Goal: Task Accomplishment & Management: Complete application form

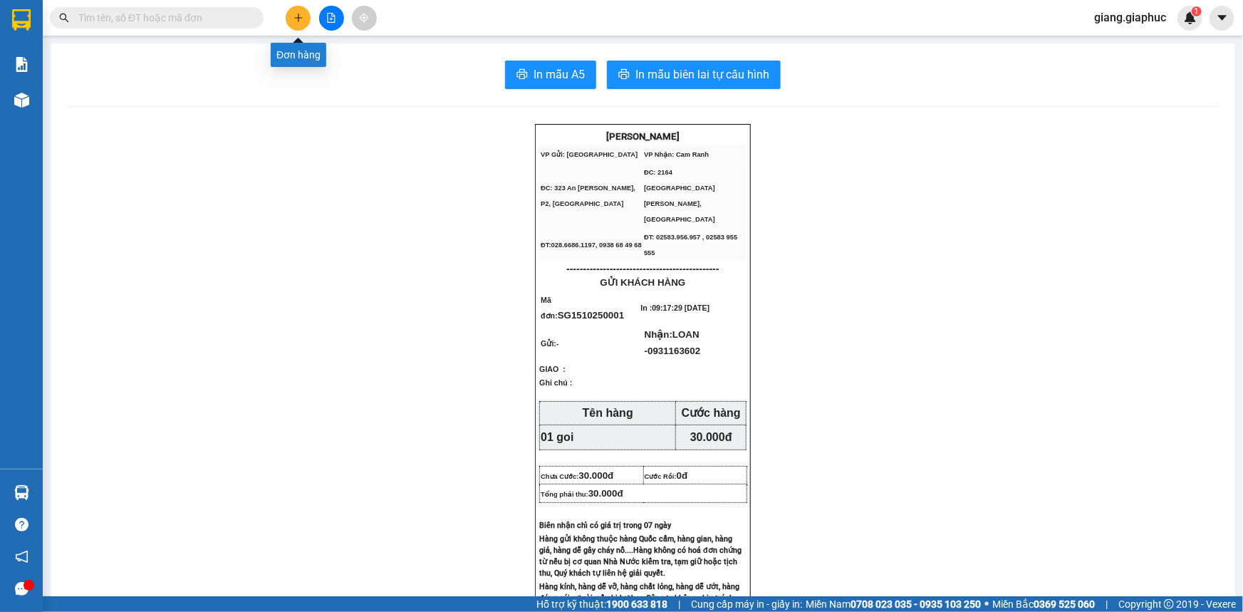
click at [297, 18] on icon "plus" at bounding box center [298, 17] width 8 height 1
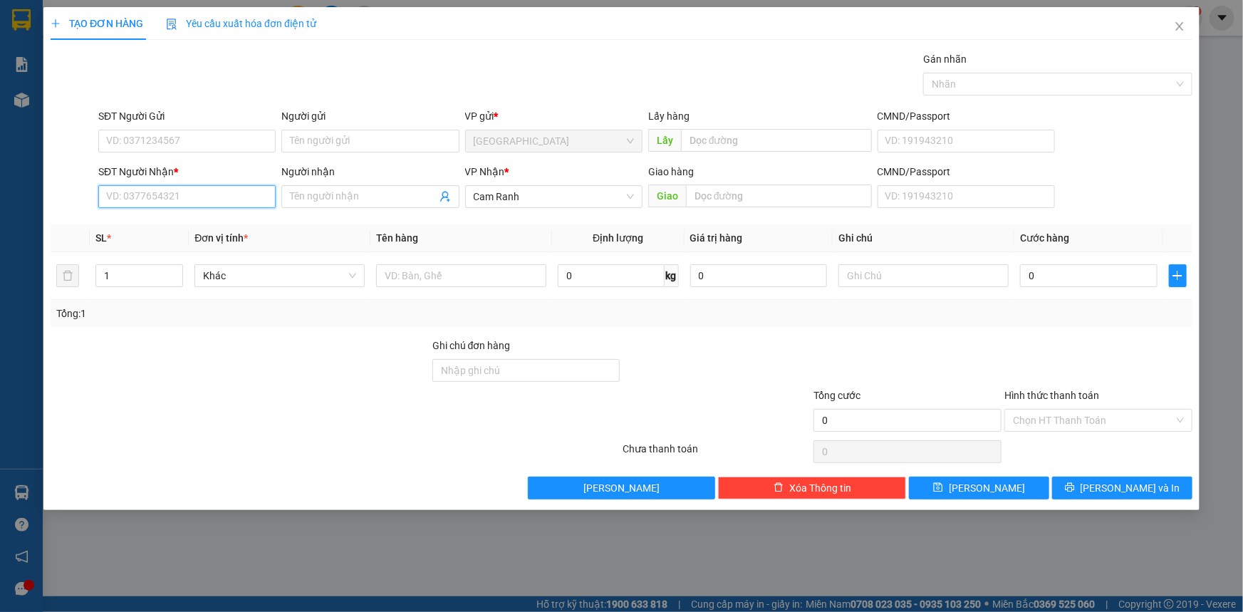
click at [162, 203] on input "SĐT Người Nhận *" at bounding box center [186, 196] width 177 height 23
click at [182, 226] on div "0794666606 - VY" at bounding box center [187, 225] width 160 height 16
type input "0794666606"
type input "VY"
type input "0794666606"
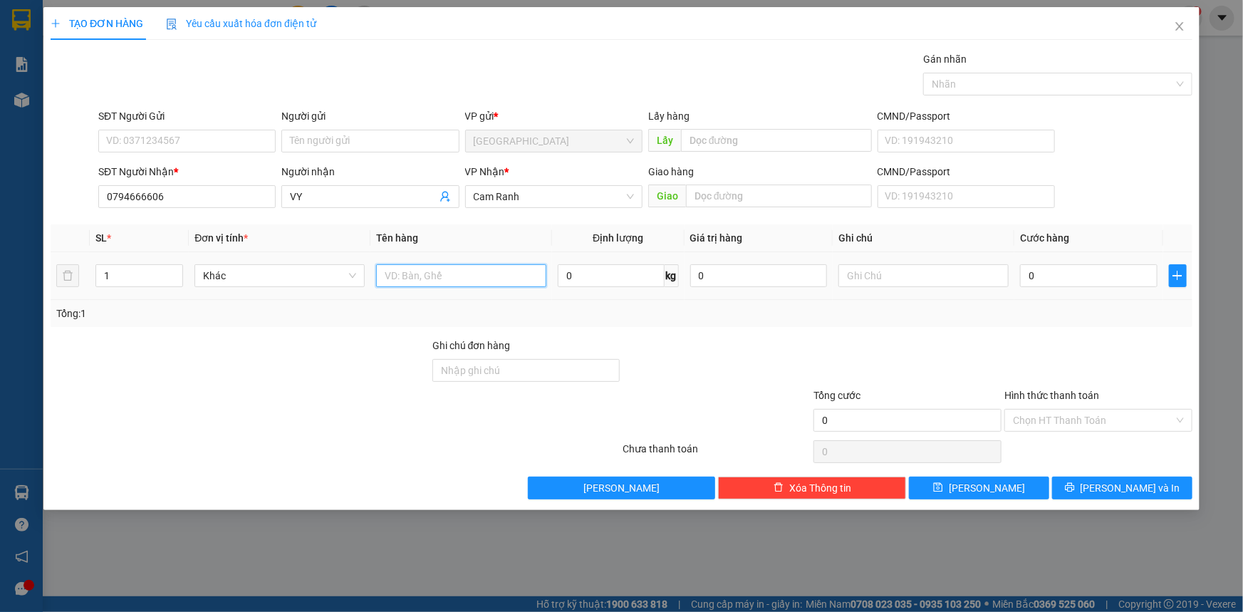
drag, startPoint x: 440, startPoint y: 282, endPoint x: 1063, endPoint y: 16, distance: 677.8
click at [462, 276] on input "text" at bounding box center [461, 275] width 170 height 23
type input "01 [GEOGRAPHIC_DATA]"
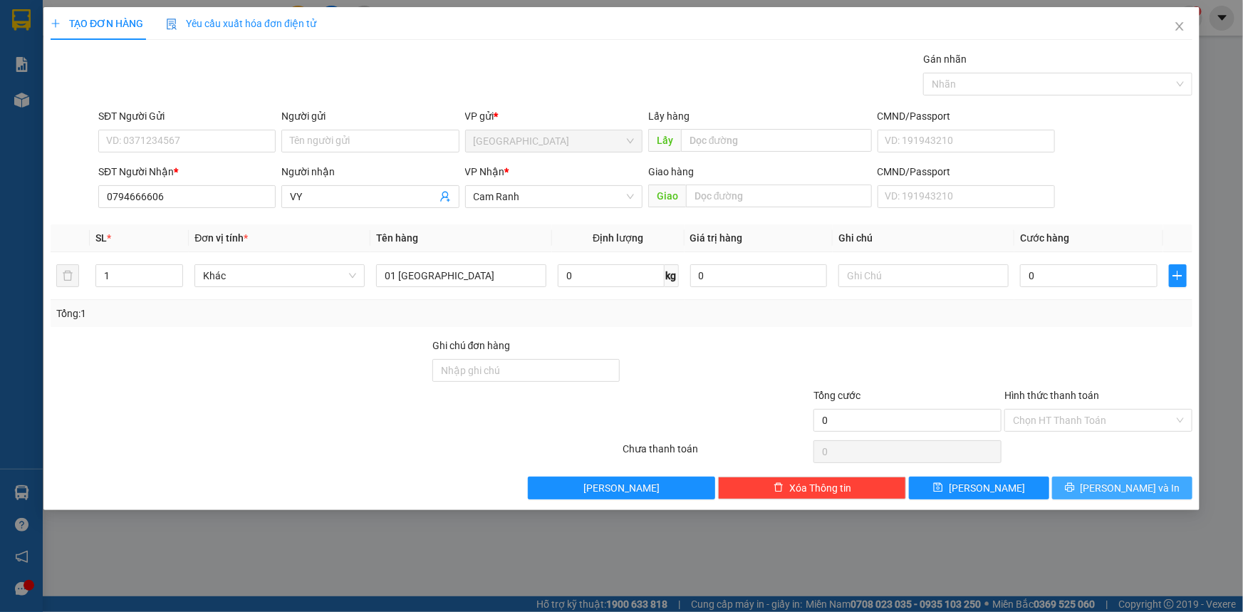
click at [1170, 486] on button "[PERSON_NAME] và In" at bounding box center [1122, 488] width 140 height 23
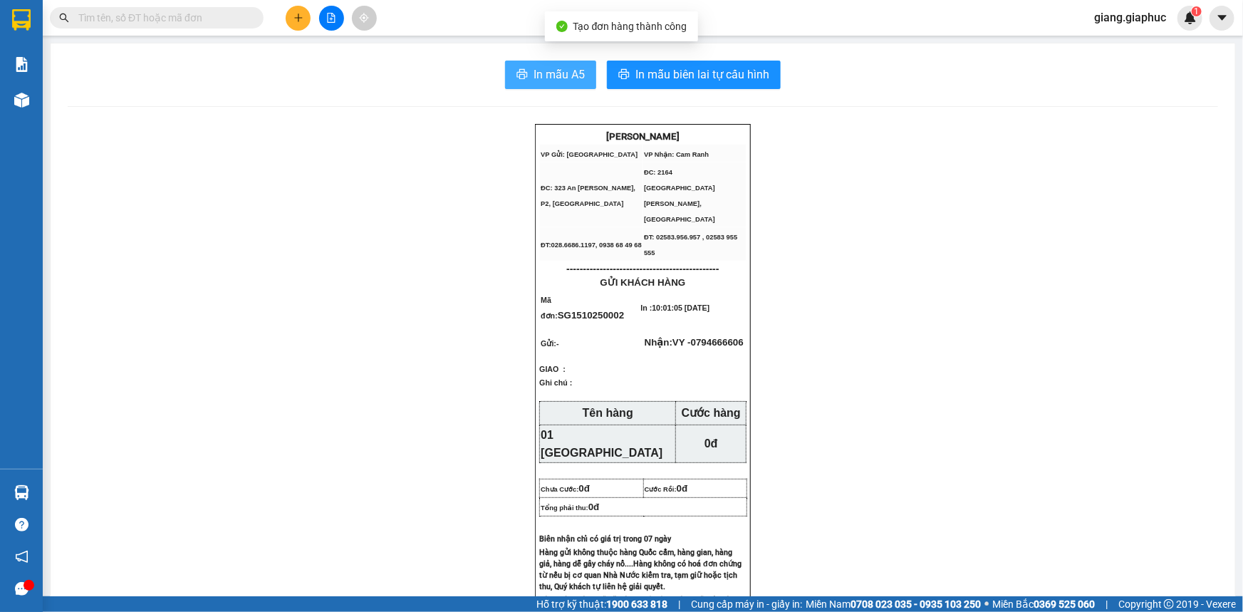
click at [561, 74] on span "In mẫu A5" at bounding box center [559, 75] width 51 height 18
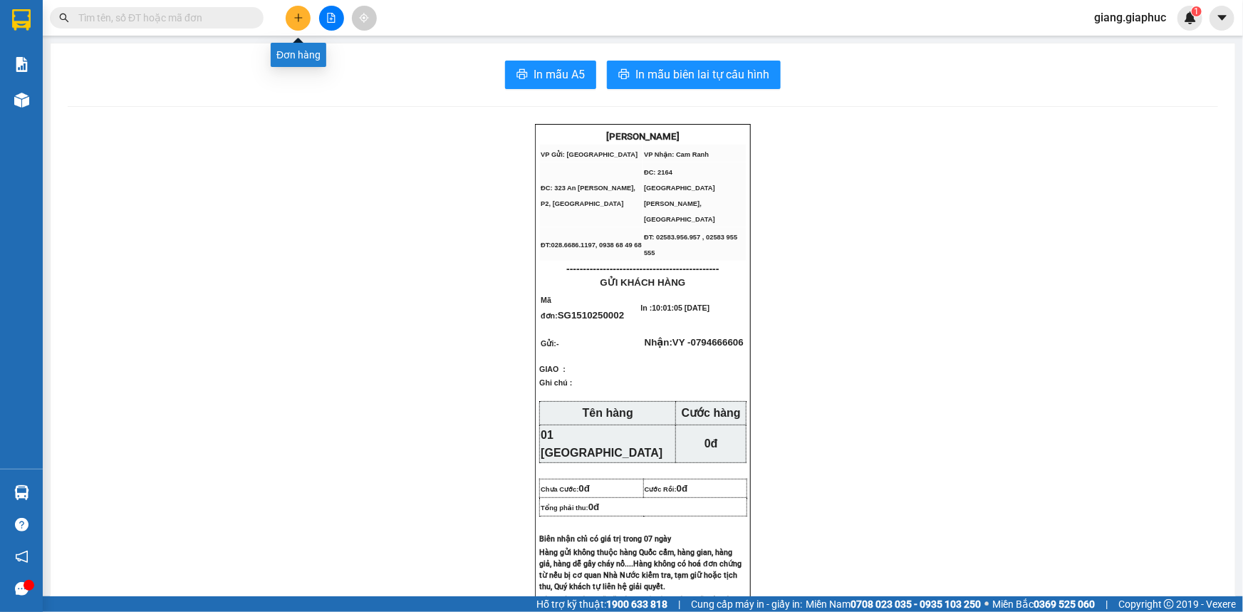
click at [299, 18] on icon "plus" at bounding box center [298, 17] width 8 height 1
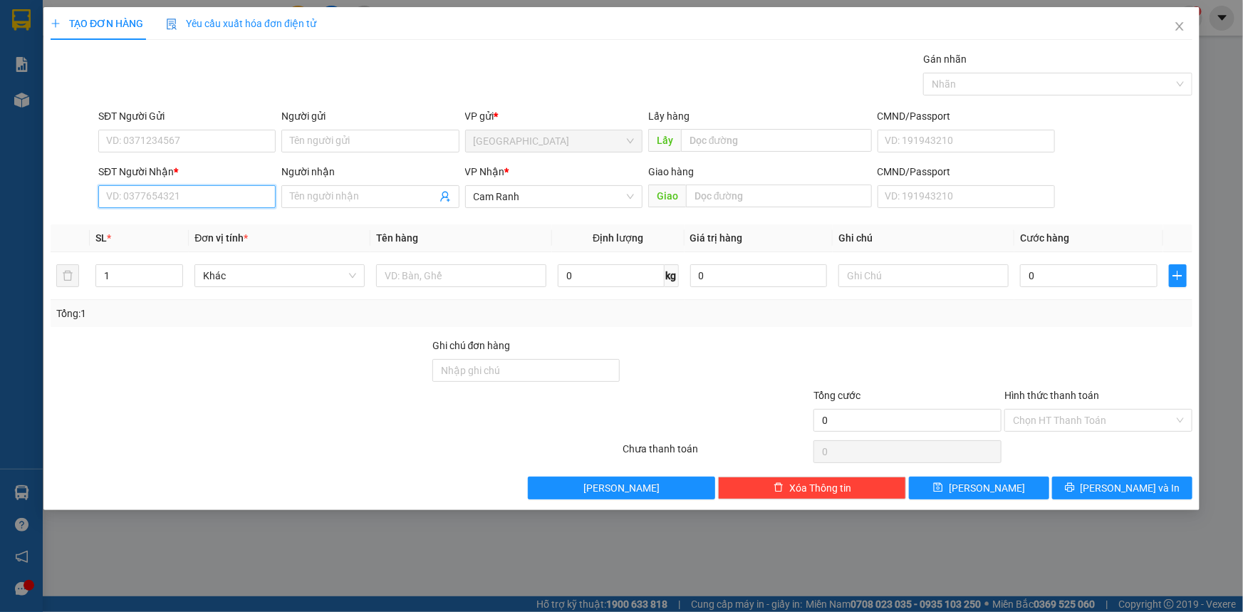
click at [152, 197] on input "SĐT Người Nhận *" at bounding box center [186, 196] width 177 height 23
type input "0903544744"
click at [227, 221] on div "0903544744 - THƯƠNG" at bounding box center [187, 225] width 160 height 16
type input "THƯƠNG"
type input "0903544744"
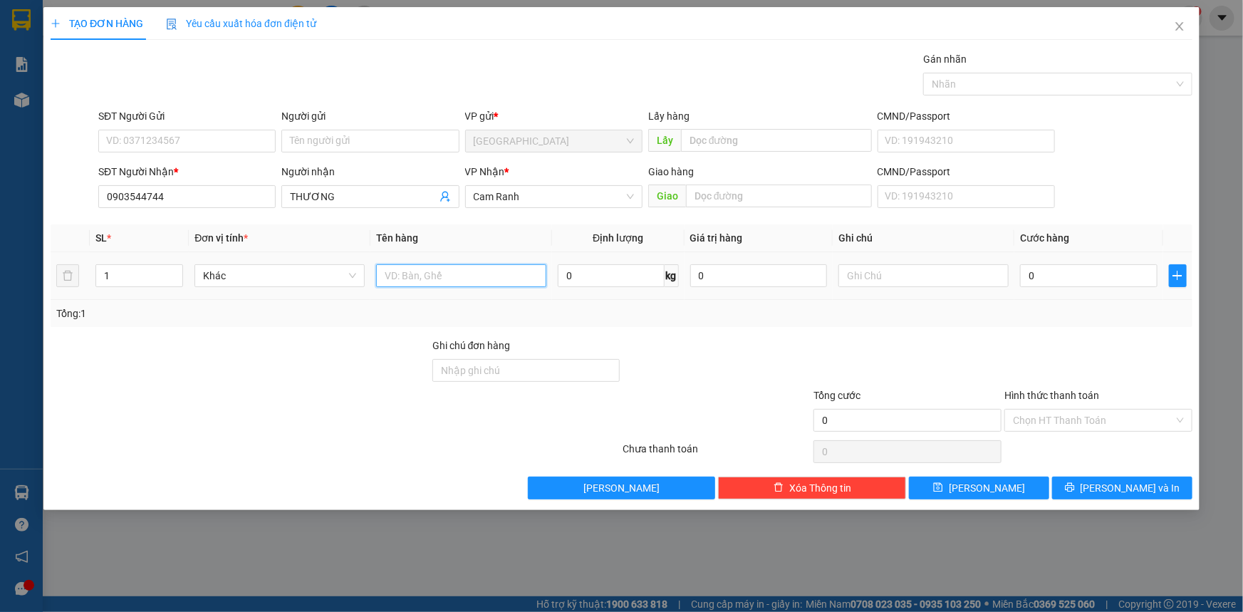
click at [467, 282] on input "text" at bounding box center [461, 275] width 170 height 23
type input "01 T"
click at [374, 198] on input "THƯƠNG" at bounding box center [363, 197] width 146 height 16
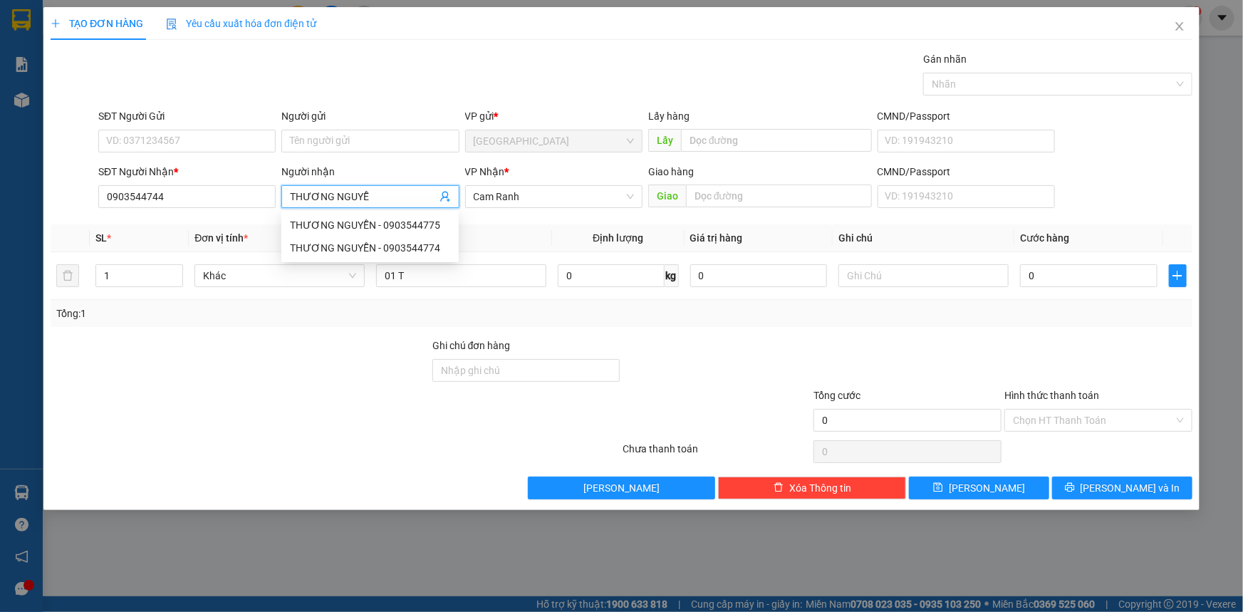
type input "[PERSON_NAME]"
click at [406, 225] on div "THƯƠNG NGUYỄN - 0903544775" at bounding box center [370, 225] width 160 height 16
type input "0903544775"
type input "[PERSON_NAME]"
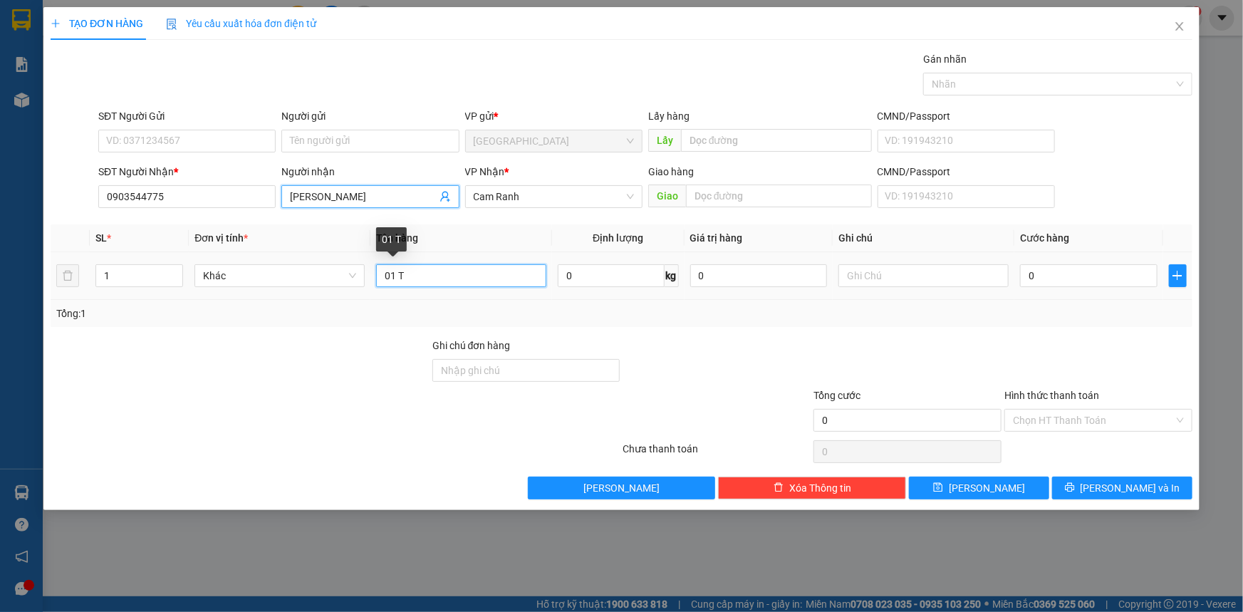
click at [457, 274] on input "01 T" at bounding box center [461, 275] width 170 height 23
type input "01 TG"
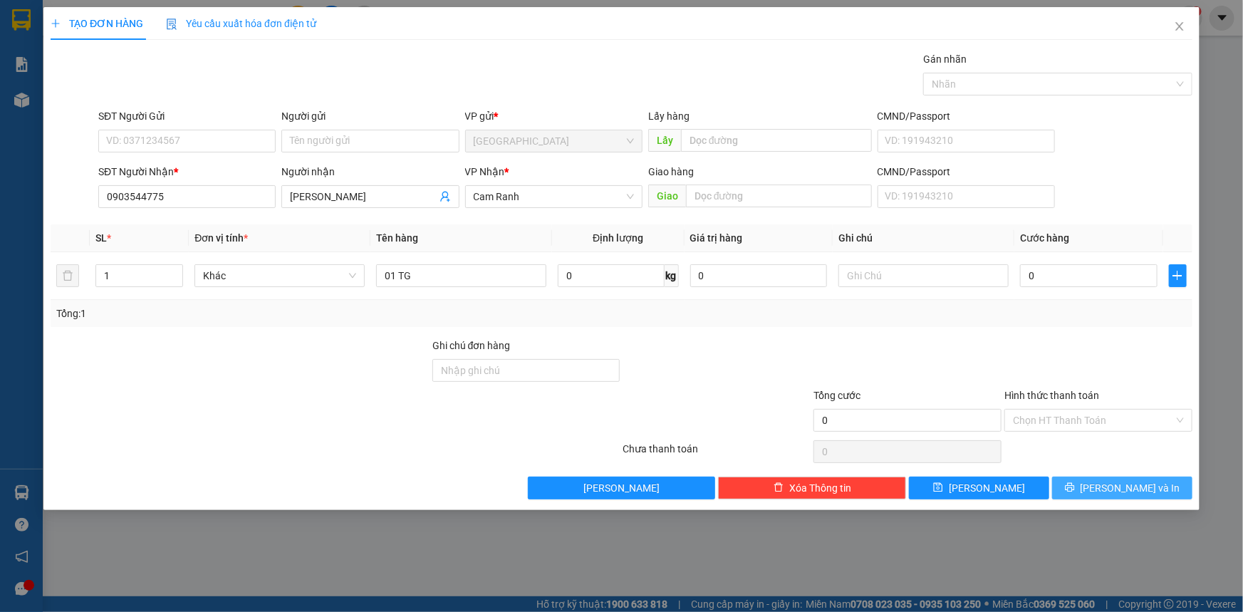
click at [1127, 487] on span "[PERSON_NAME] và In" at bounding box center [1131, 488] width 100 height 16
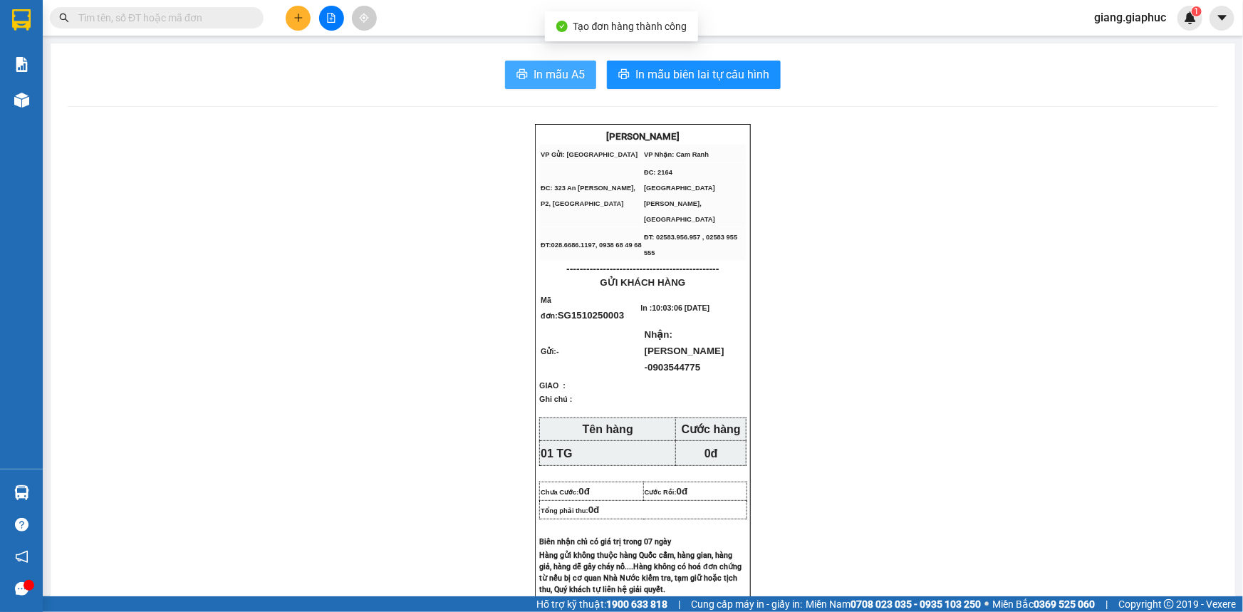
click at [556, 66] on span "In mẫu A5" at bounding box center [559, 75] width 51 height 18
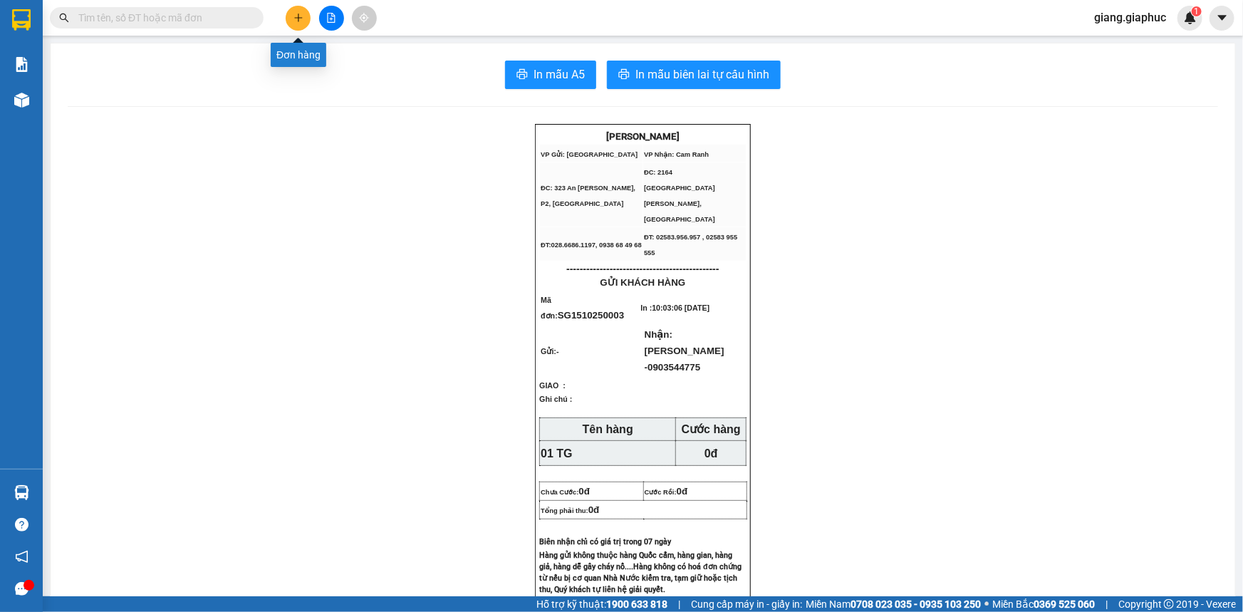
click at [295, 7] on button at bounding box center [298, 18] width 25 height 25
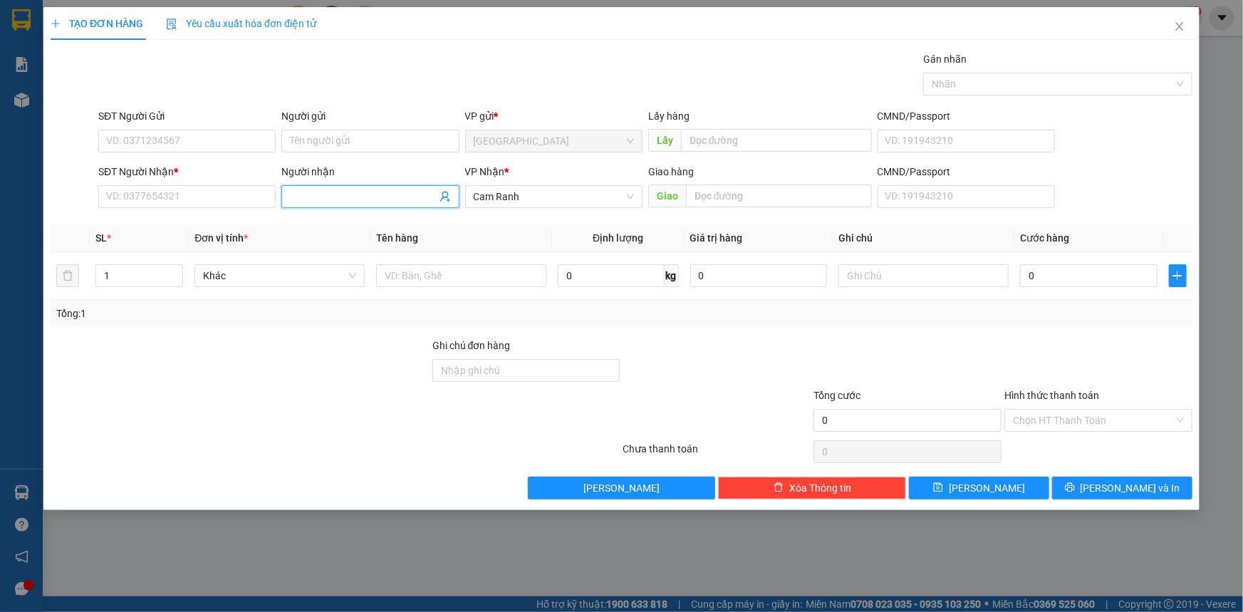
click at [323, 197] on input "Người nhận" at bounding box center [363, 197] width 146 height 16
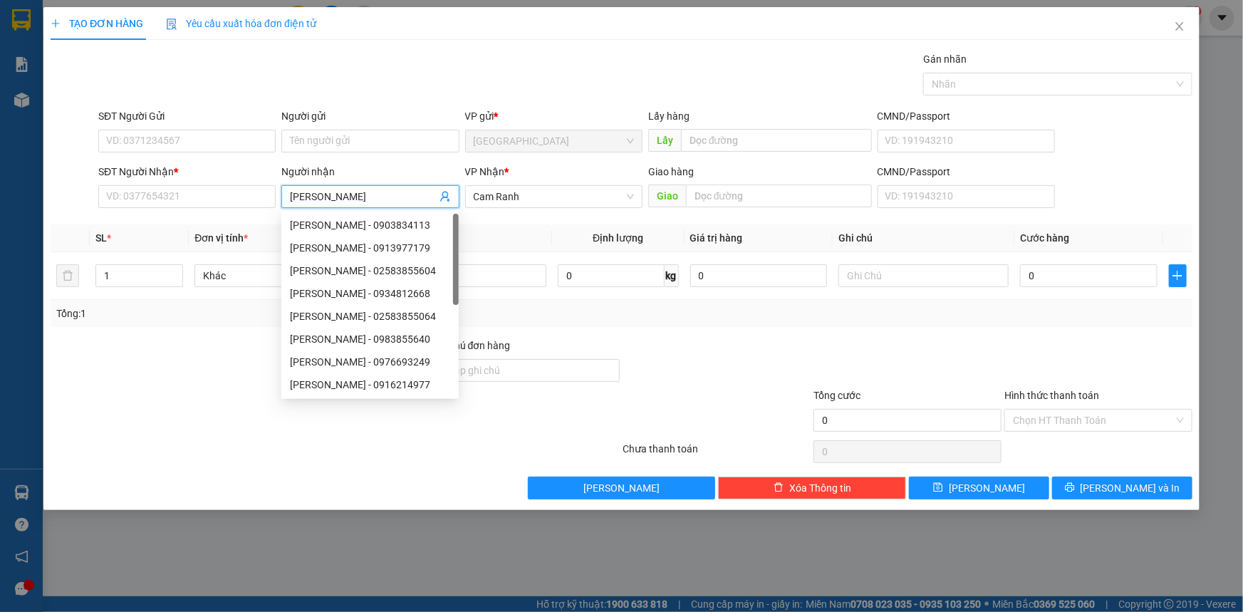
type input "[PERSON_NAME]"
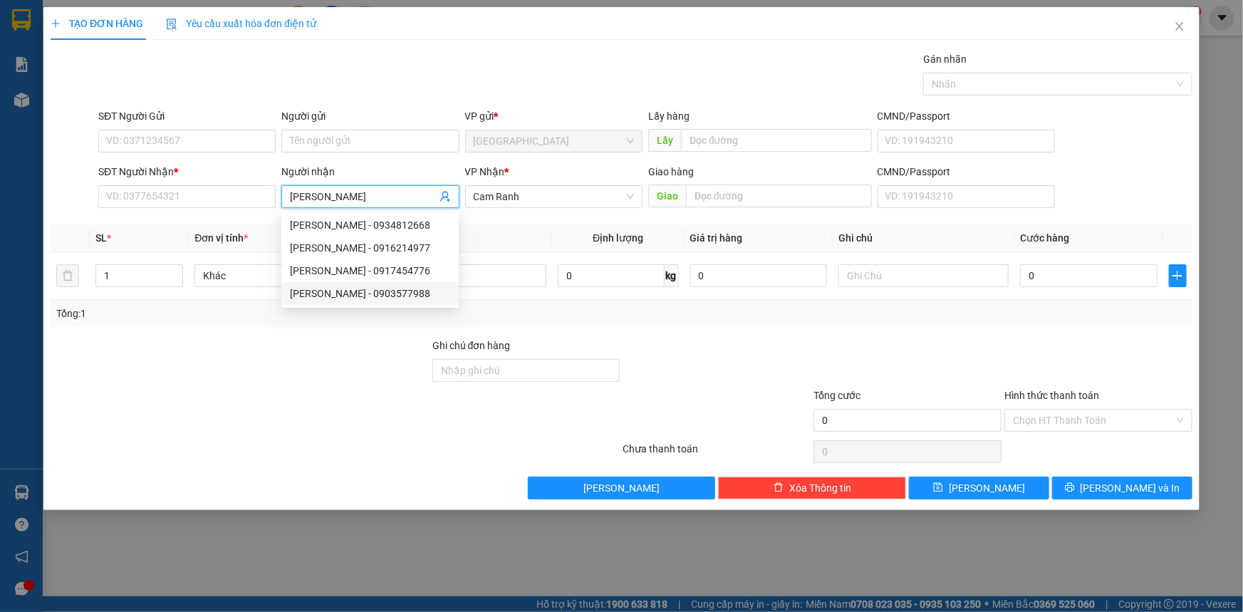
click at [364, 291] on div "[PERSON_NAME] - 0903577988" at bounding box center [370, 294] width 160 height 16
type input "0903577988"
type input "[PERSON_NAME]"
click at [369, 338] on div at bounding box center [240, 363] width 382 height 50
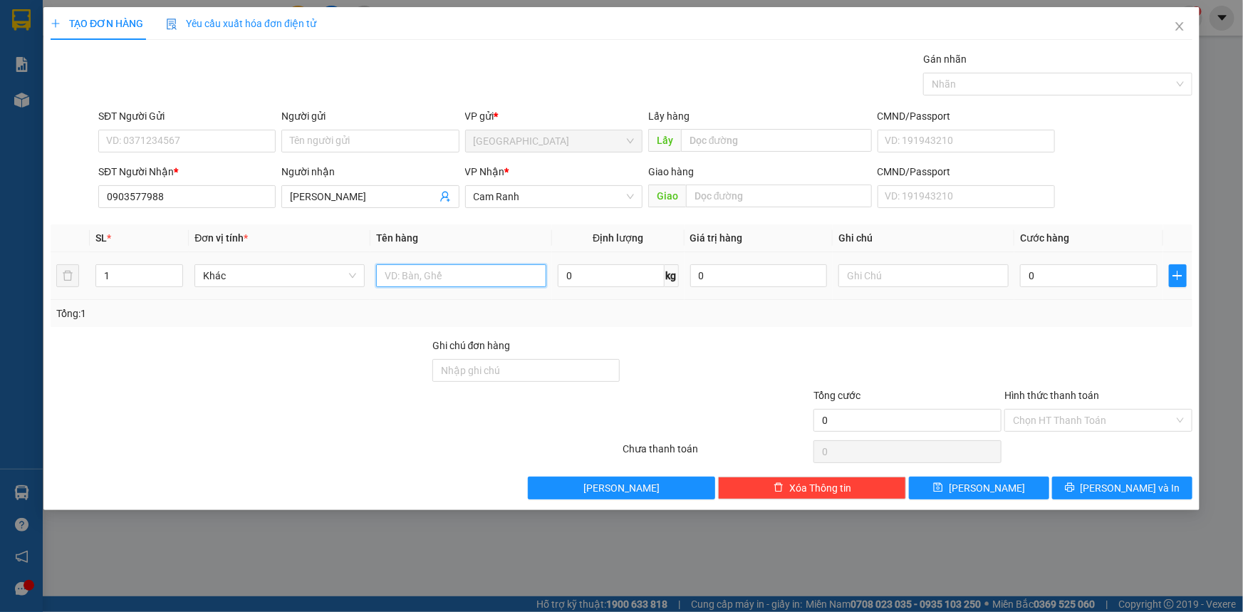
click at [441, 277] on input "text" at bounding box center [461, 275] width 170 height 23
type input "02 THUNG"
click at [140, 278] on input "1" at bounding box center [139, 275] width 86 height 21
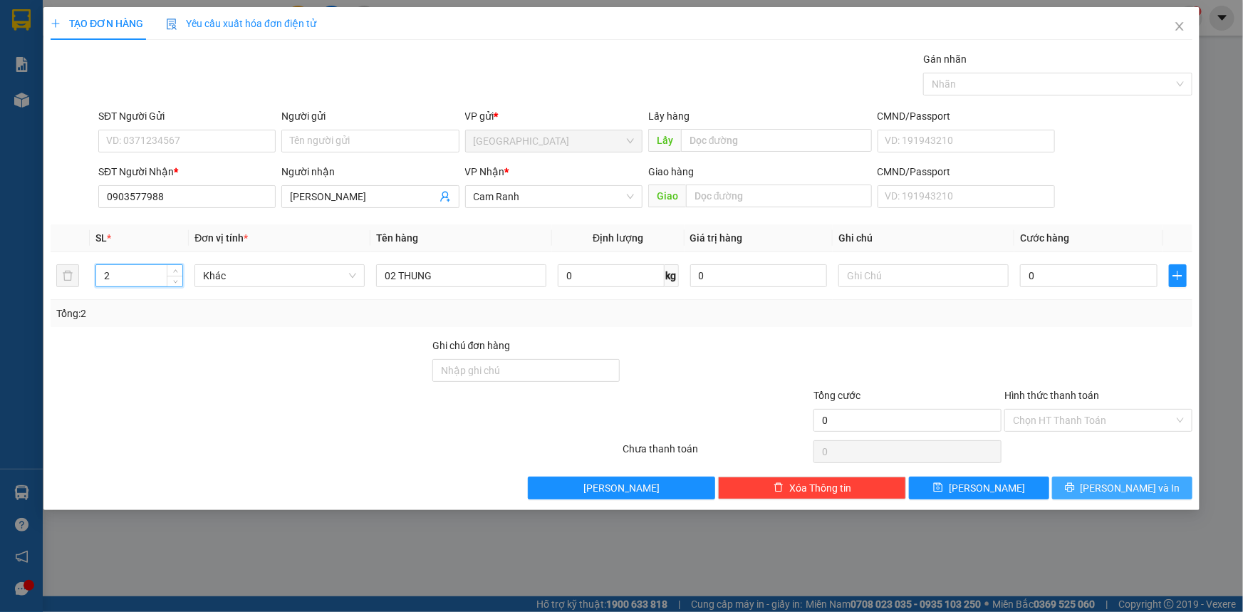
type input "2"
click at [1128, 491] on span "[PERSON_NAME] và In" at bounding box center [1131, 488] width 100 height 16
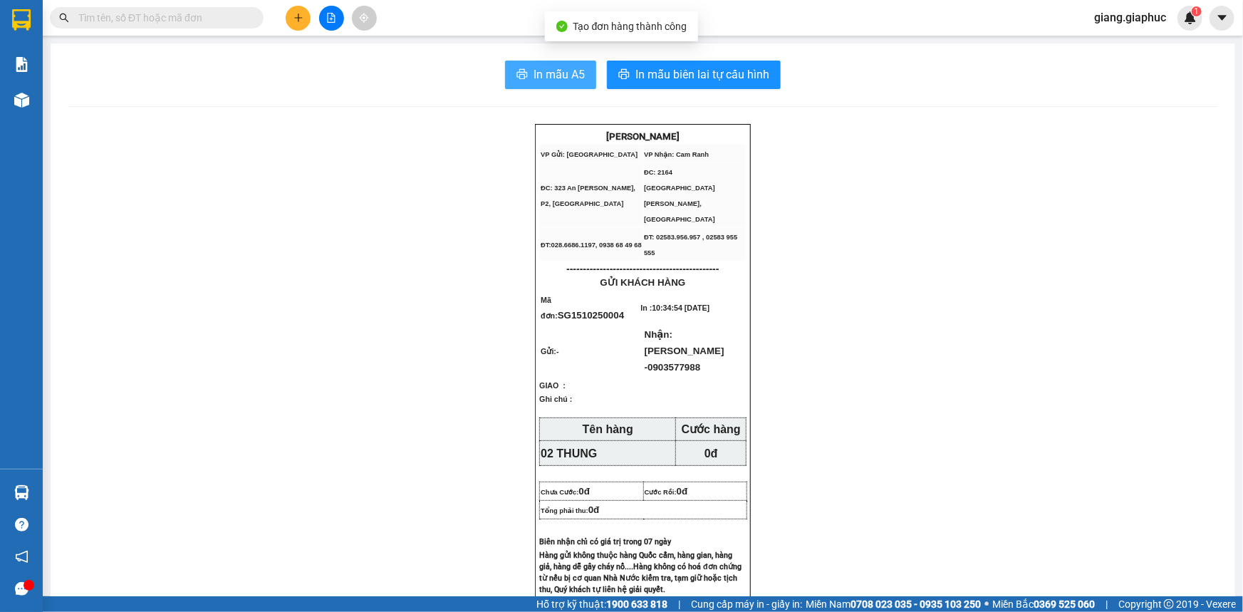
click at [551, 82] on span "In mẫu A5" at bounding box center [559, 75] width 51 height 18
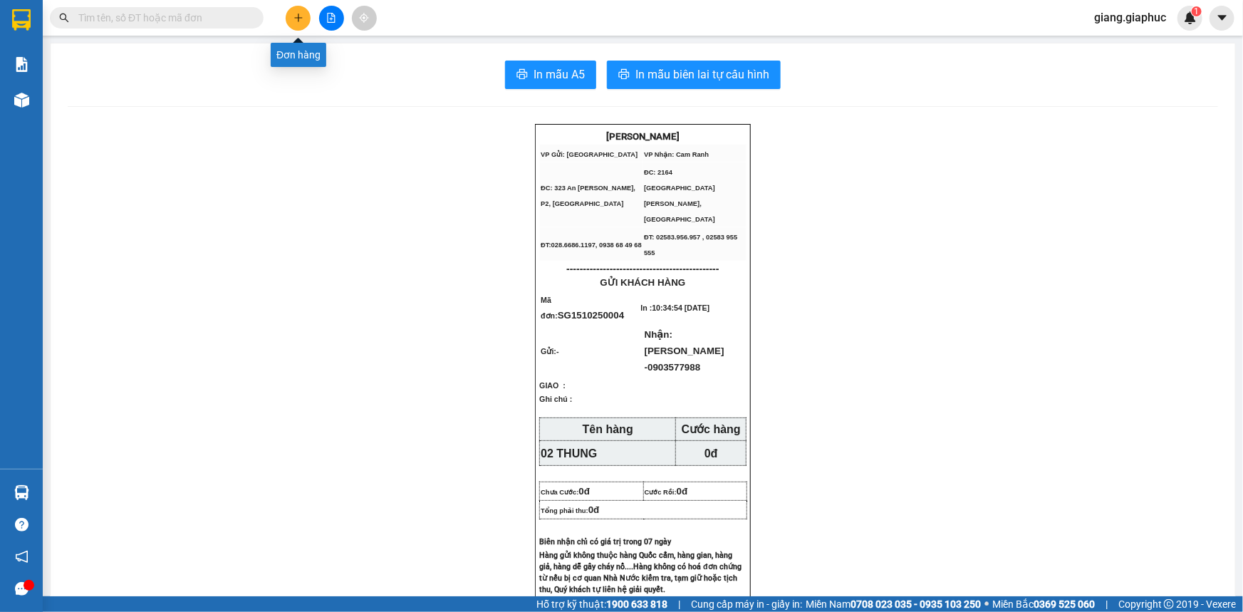
click at [292, 23] on button at bounding box center [298, 18] width 25 height 25
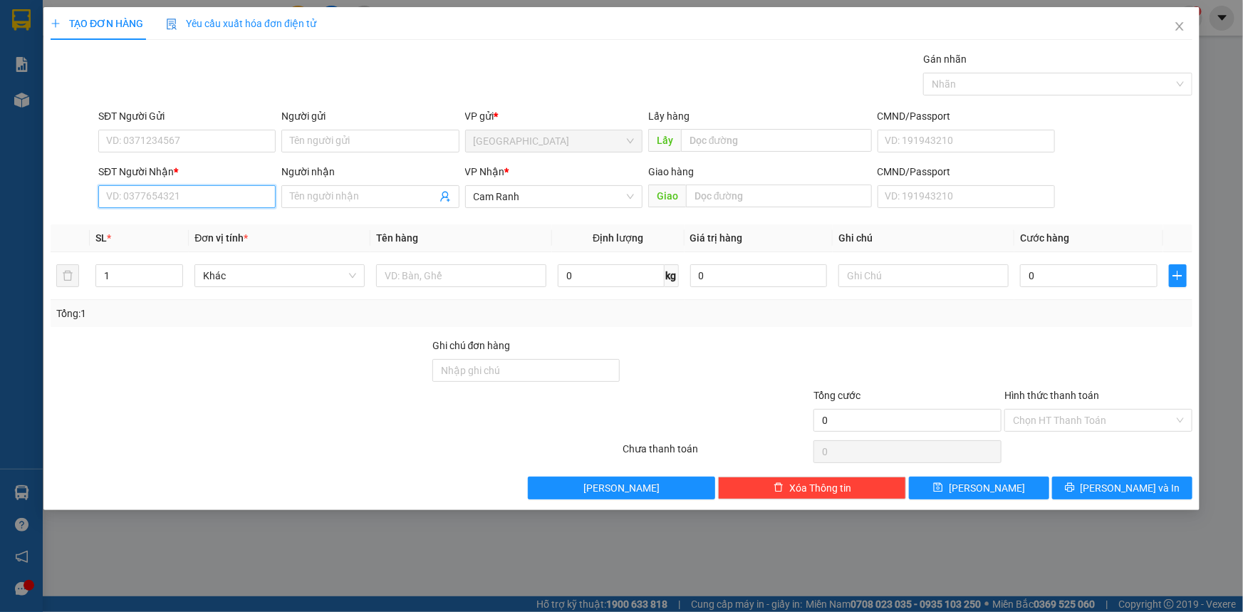
click at [174, 197] on input "SĐT Người Nhận *" at bounding box center [186, 196] width 177 height 23
type input "0"
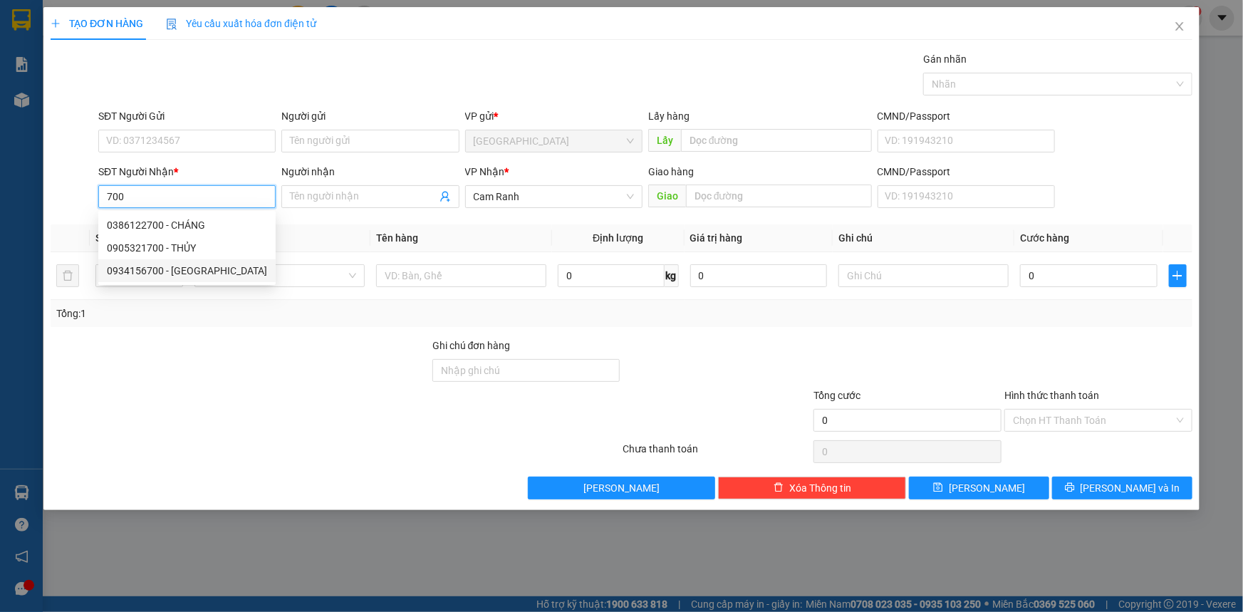
click at [199, 263] on div "0934156700 - [GEOGRAPHIC_DATA]" at bounding box center [187, 271] width 160 height 16
type input "0934156700"
type input "TÂN HỒNG"
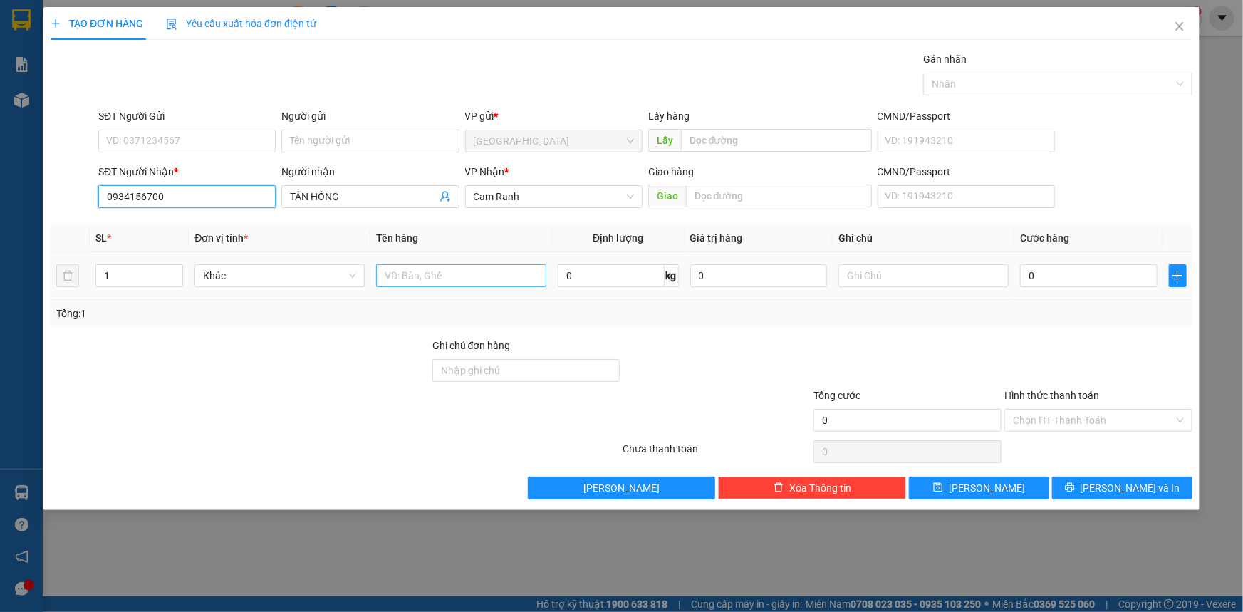
type input "0934156700"
click at [440, 278] on input "text" at bounding box center [461, 275] width 170 height 23
type input "01"
click at [1152, 490] on button "[PERSON_NAME] và In" at bounding box center [1122, 488] width 140 height 23
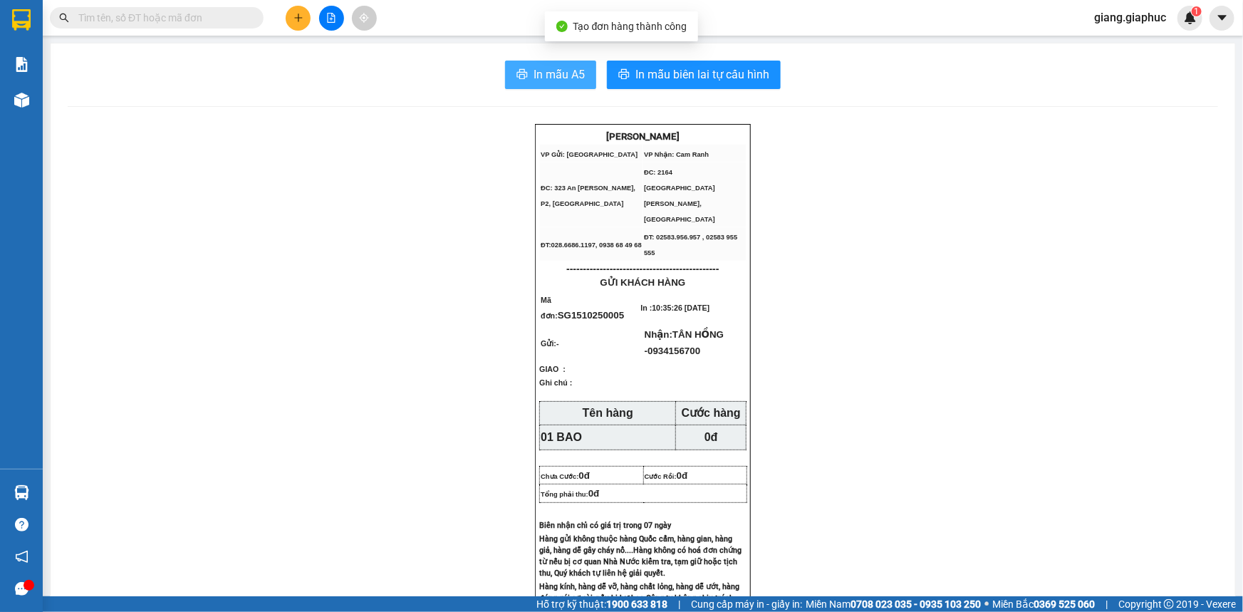
click at [534, 73] on span "In mẫu A5" at bounding box center [559, 75] width 51 height 18
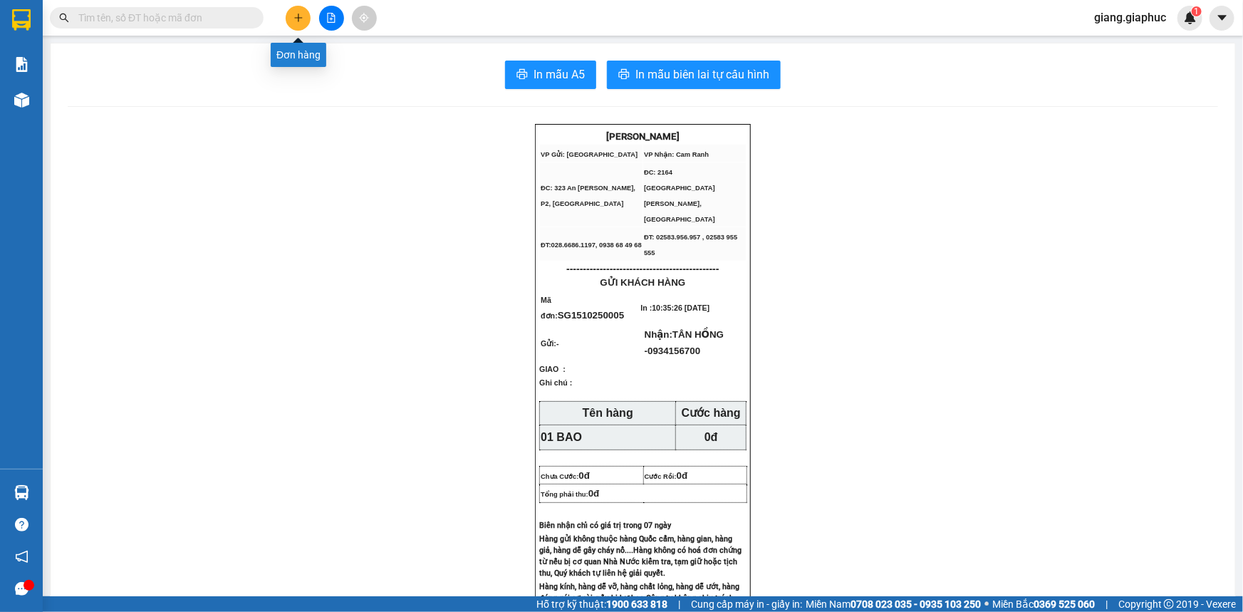
click at [302, 26] on button at bounding box center [298, 18] width 25 height 25
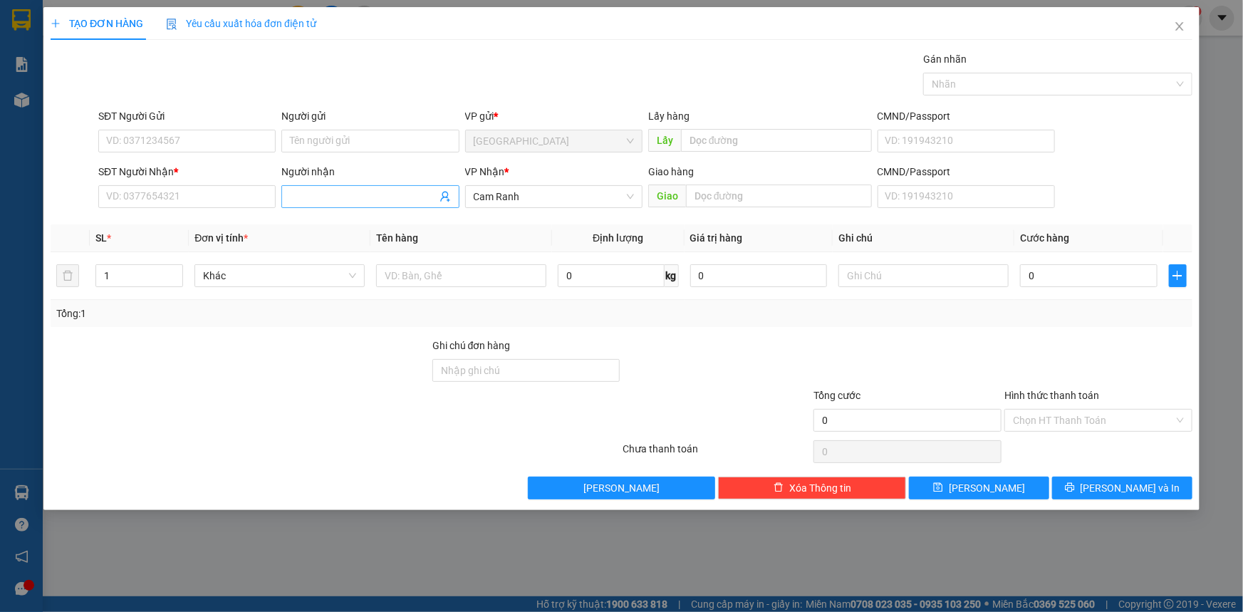
click at [308, 199] on input "Người nhận" at bounding box center [363, 197] width 146 height 16
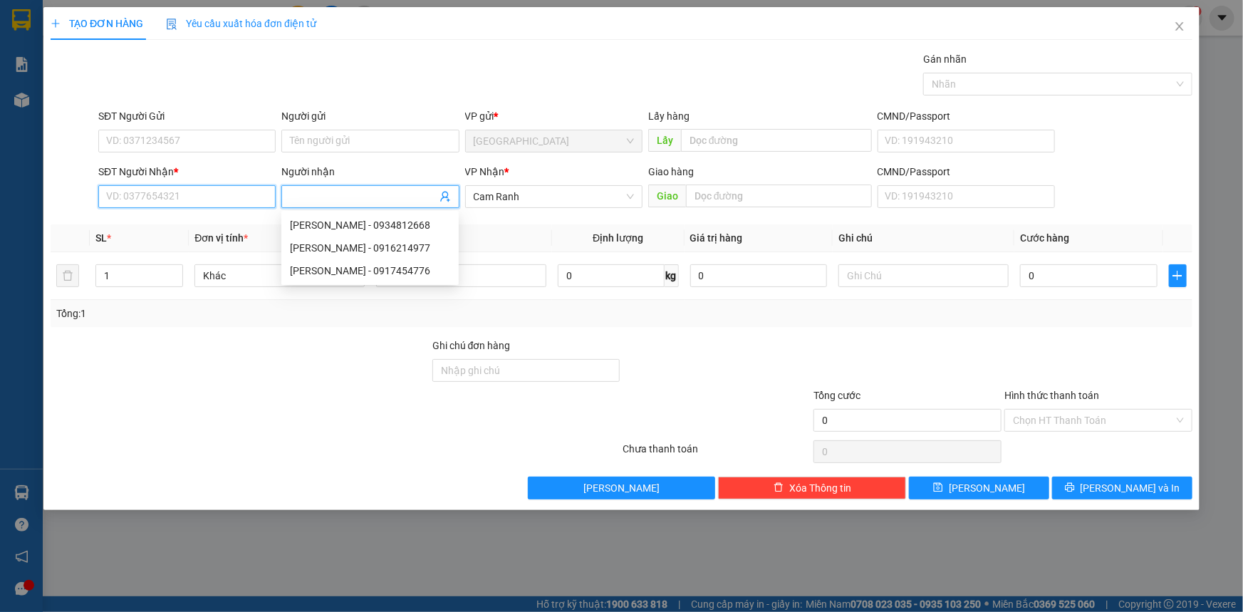
click at [170, 199] on input "SĐT Người Nhận *" at bounding box center [186, 196] width 177 height 23
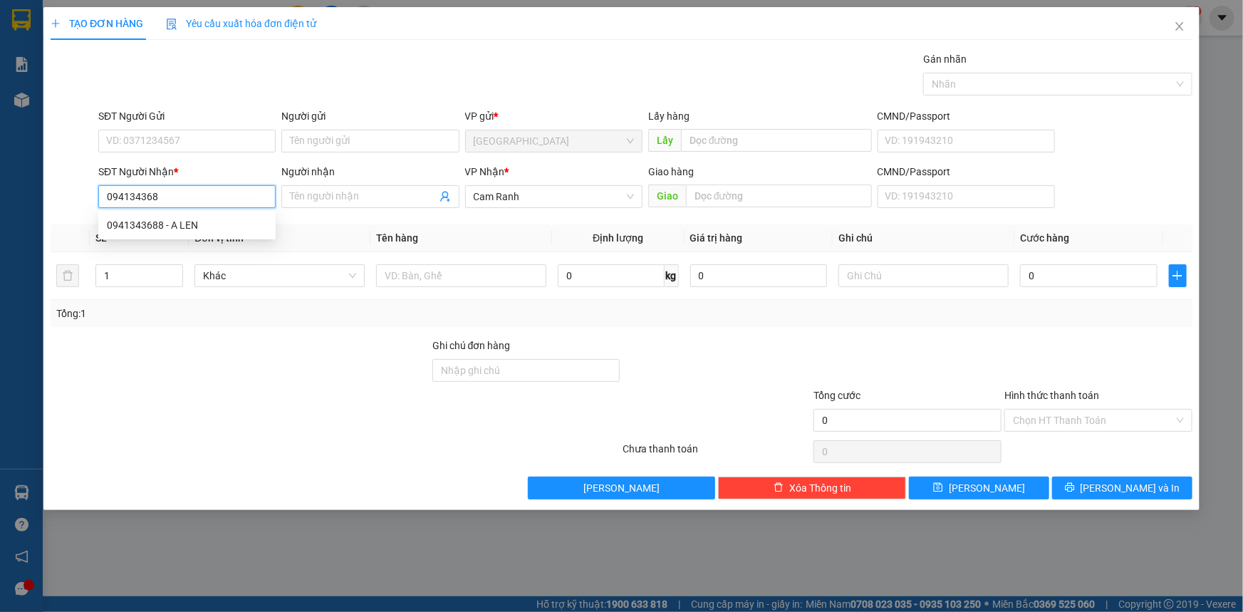
type input "0941343688"
click at [186, 221] on div "0941343688 - A LEN" at bounding box center [187, 225] width 160 height 16
type input "A LEN"
type input "0941343688"
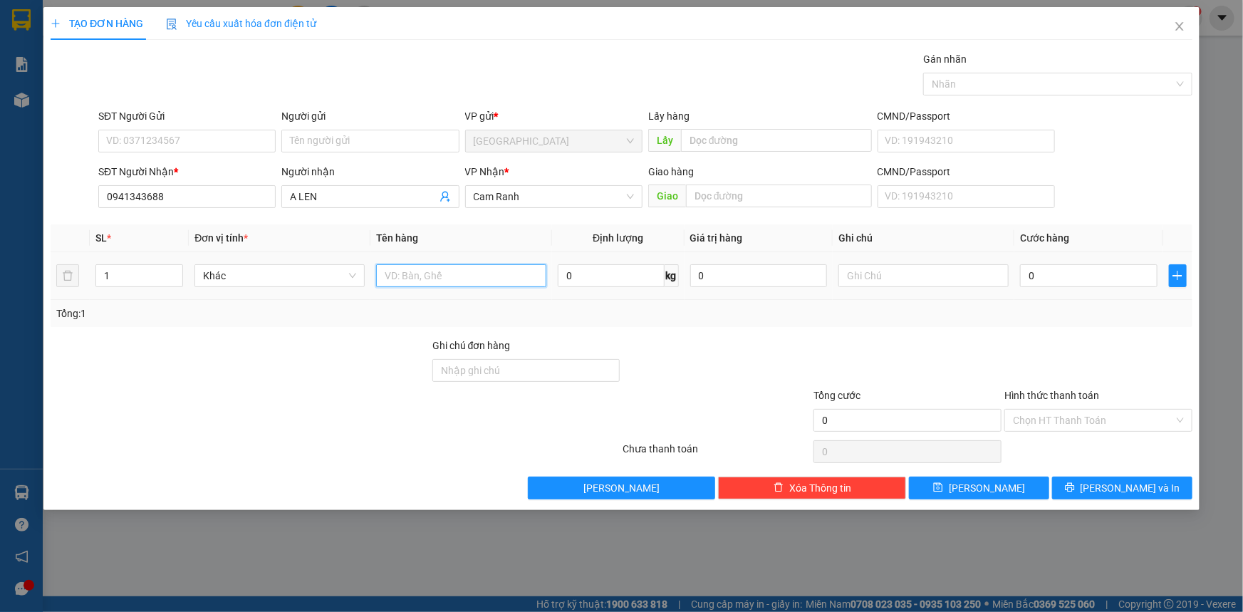
drag, startPoint x: 405, startPoint y: 266, endPoint x: 417, endPoint y: 276, distance: 15.6
click at [410, 272] on input "text" at bounding box center [461, 275] width 170 height 23
type input "01 THUNG"
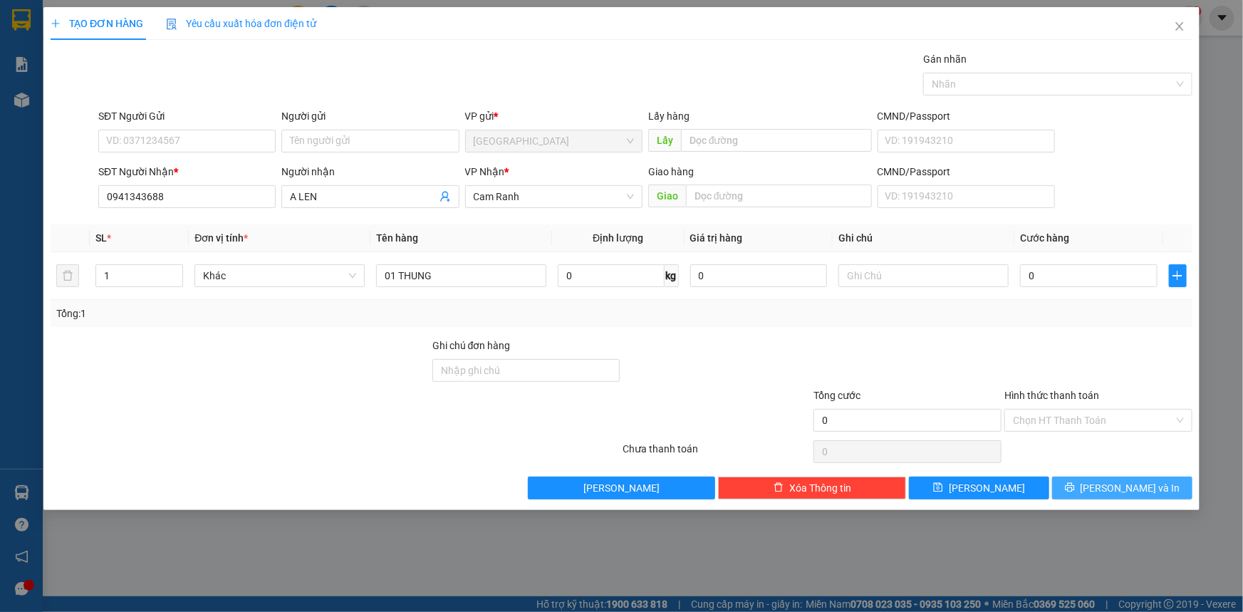
click at [1130, 491] on span "[PERSON_NAME] và In" at bounding box center [1131, 488] width 100 height 16
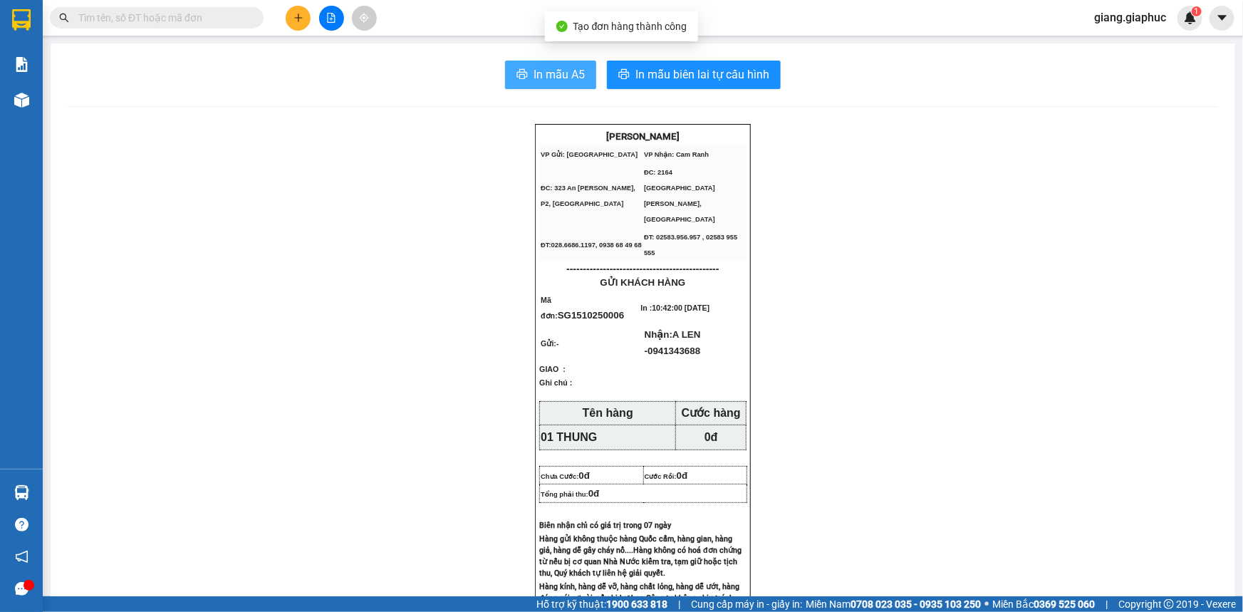
click at [552, 78] on span "In mẫu A5" at bounding box center [559, 75] width 51 height 18
click at [292, 14] on button at bounding box center [298, 18] width 25 height 25
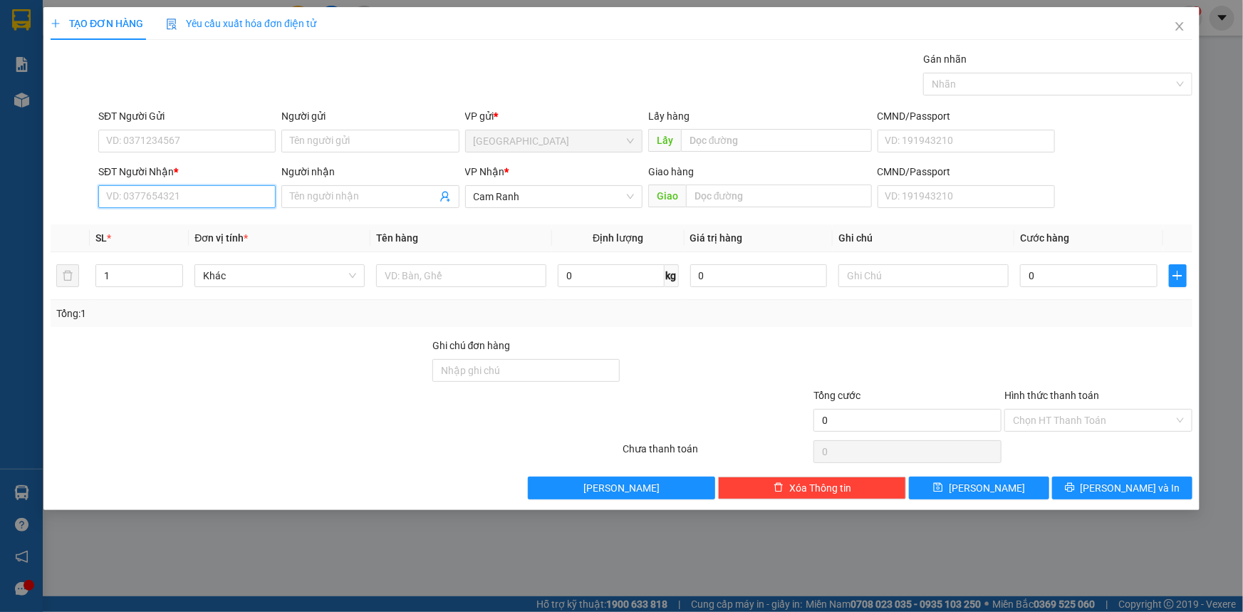
click at [148, 197] on input "SĐT Người Nhận *" at bounding box center [186, 196] width 177 height 23
click at [199, 225] on div "0985328292 - [GEOGRAPHIC_DATA]" at bounding box center [187, 225] width 160 height 16
type input "0985328292"
type input "ĐỨC TÚ"
type input "0985328292"
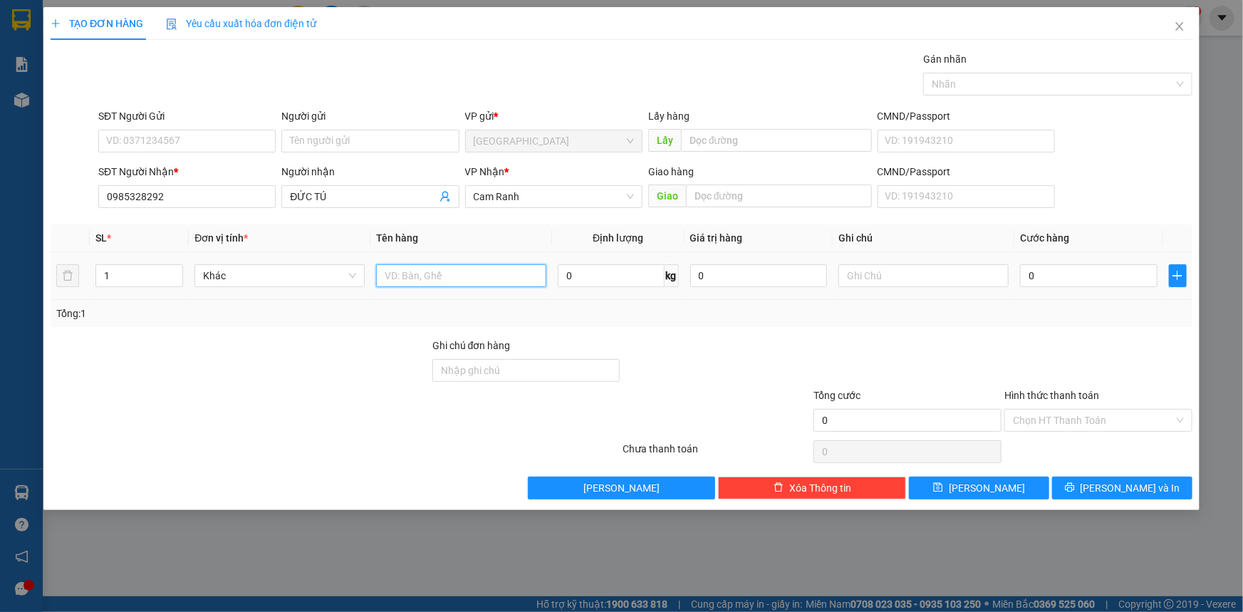
click at [414, 279] on input "text" at bounding box center [461, 275] width 170 height 23
type input "01 THUNG"
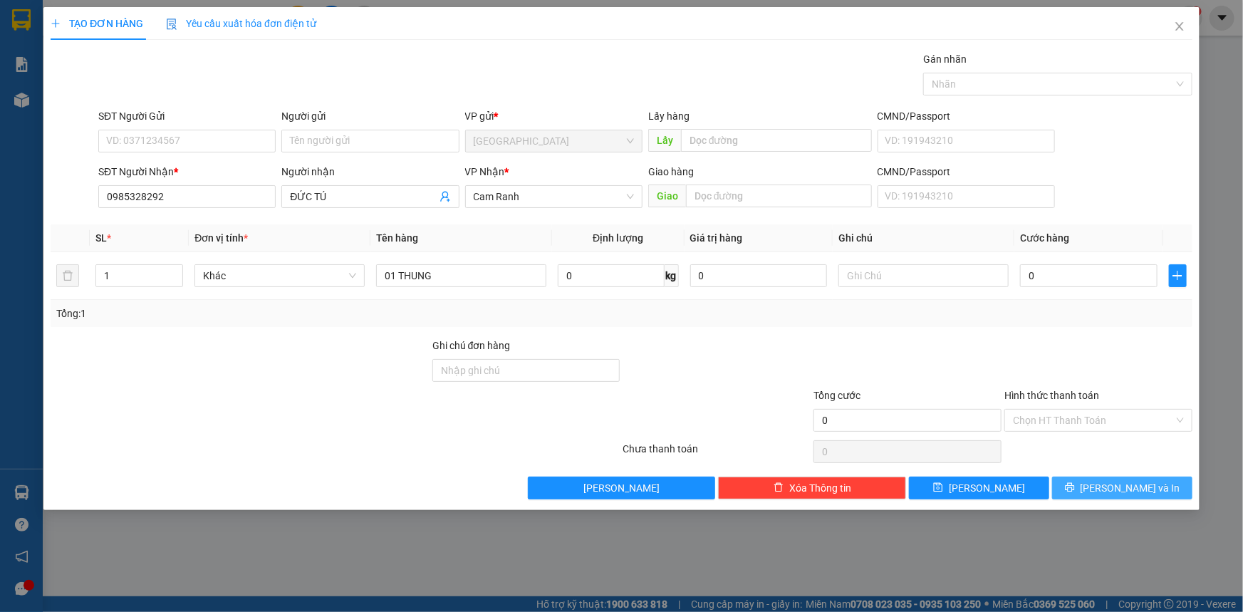
click at [1138, 477] on button "[PERSON_NAME] và In" at bounding box center [1122, 488] width 140 height 23
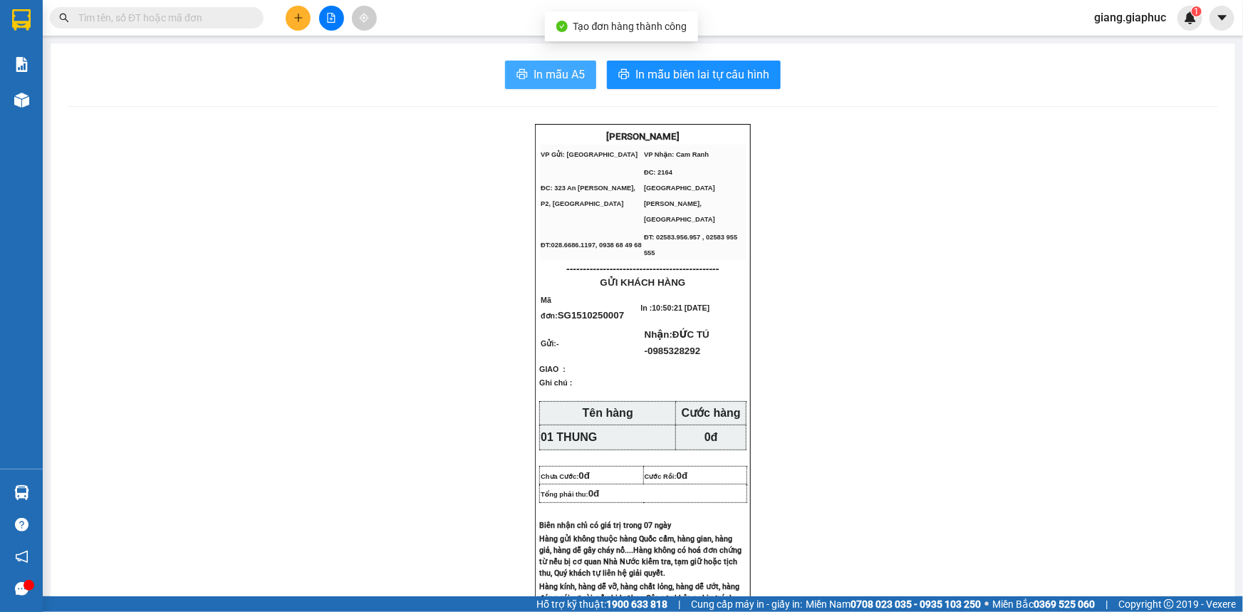
click at [561, 82] on span "In mẫu A5" at bounding box center [559, 75] width 51 height 18
click at [296, 18] on icon "plus" at bounding box center [298, 17] width 8 height 1
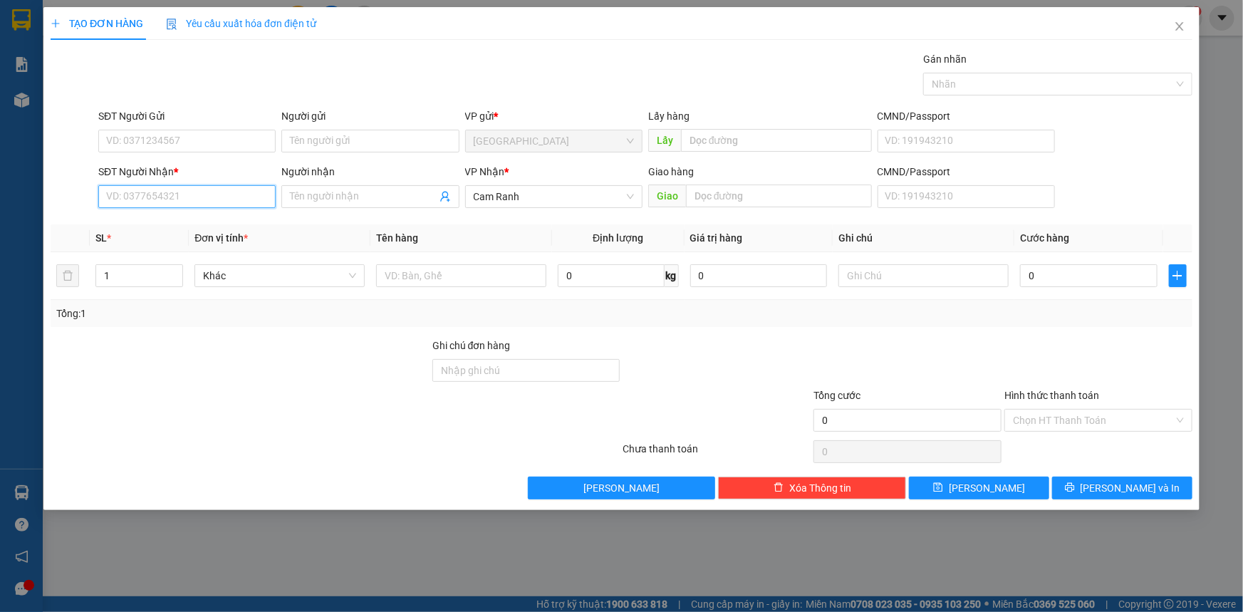
drag, startPoint x: 134, startPoint y: 195, endPoint x: 1242, endPoint y: 44, distance: 1118.6
click at [167, 199] on input "SĐT Người Nhận *" at bounding box center [186, 196] width 177 height 23
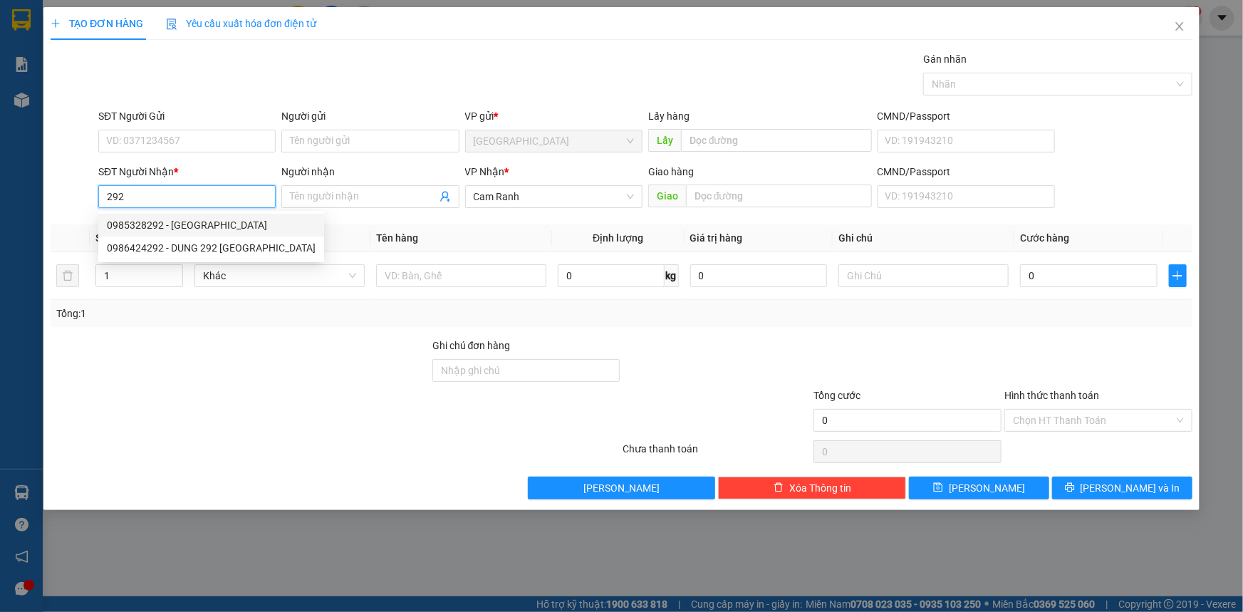
click at [185, 223] on div "0985328292 - [GEOGRAPHIC_DATA]" at bounding box center [211, 225] width 209 height 16
type input "0985328292"
type input "ĐỨC TÚ"
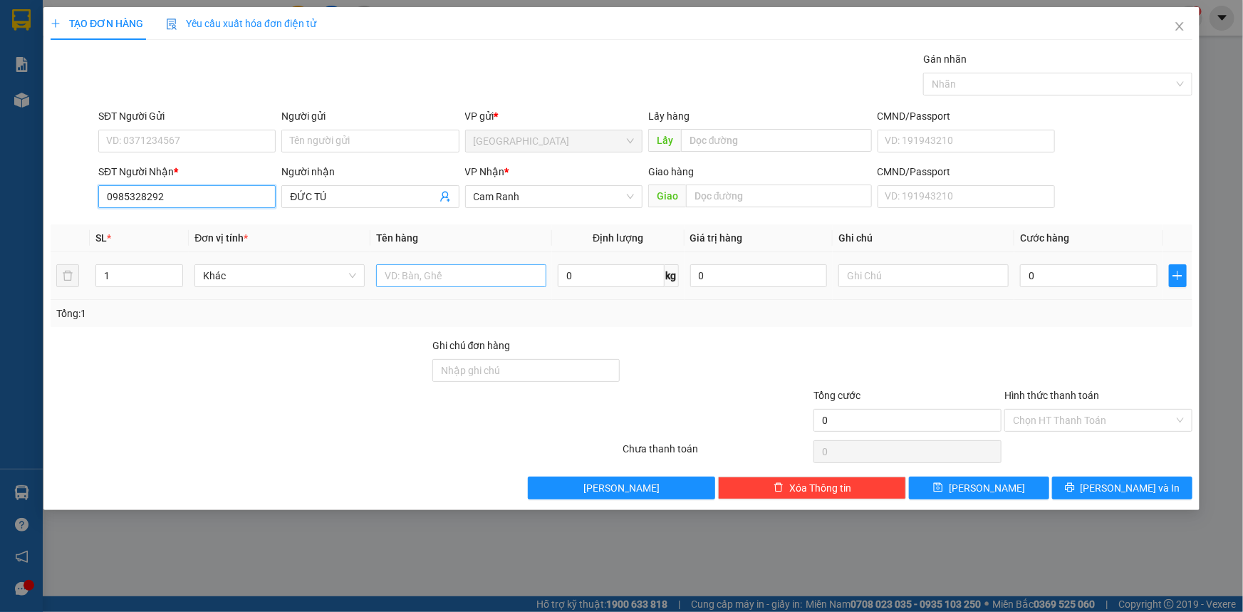
type input "0985328292"
click at [463, 278] on input "text" at bounding box center [461, 275] width 170 height 23
type input "01 KỆN"
click at [1138, 491] on span "[PERSON_NAME] và In" at bounding box center [1131, 488] width 100 height 16
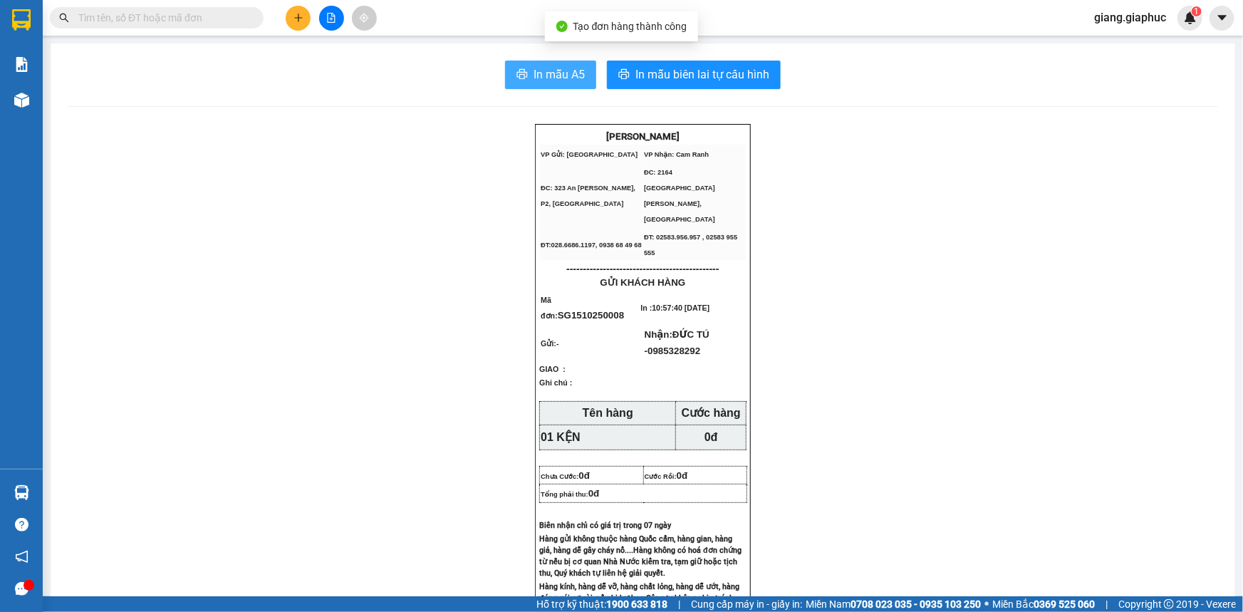
click at [563, 75] on span "In mẫu A5" at bounding box center [559, 75] width 51 height 18
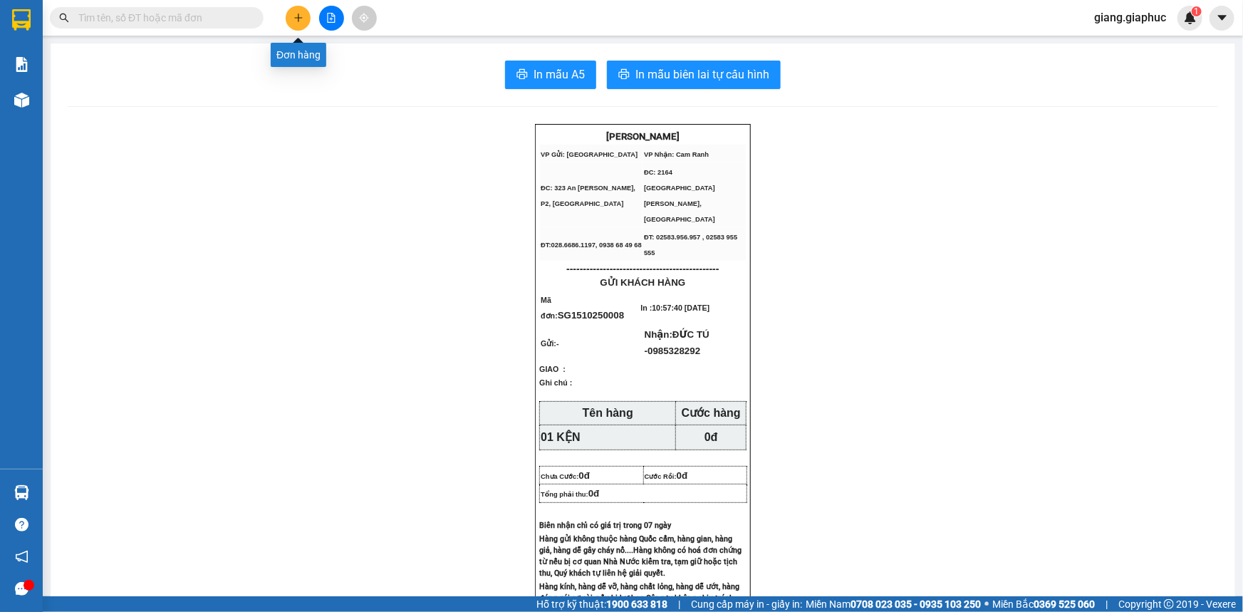
click at [299, 21] on icon "plus" at bounding box center [298, 18] width 10 height 10
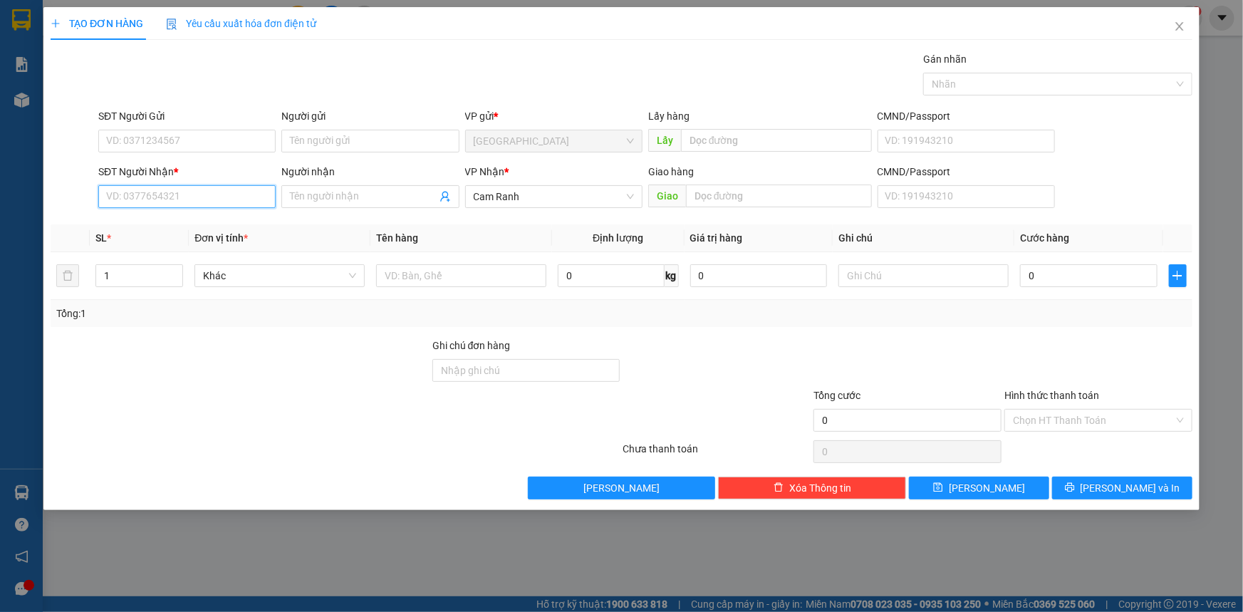
click at [166, 198] on input "SĐT Người Nhận *" at bounding box center [186, 196] width 177 height 23
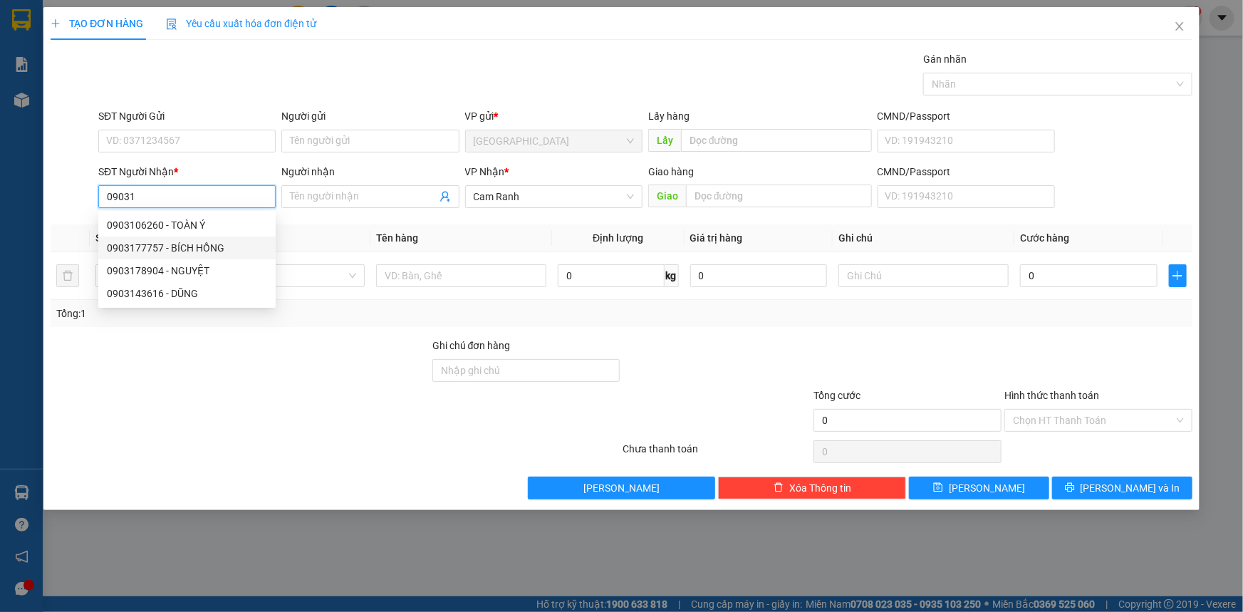
click at [204, 246] on div "0903177757 - BÍCH HỒNG" at bounding box center [187, 248] width 160 height 16
type input "0903177757"
type input "[DEMOGRAPHIC_DATA] HỒNG"
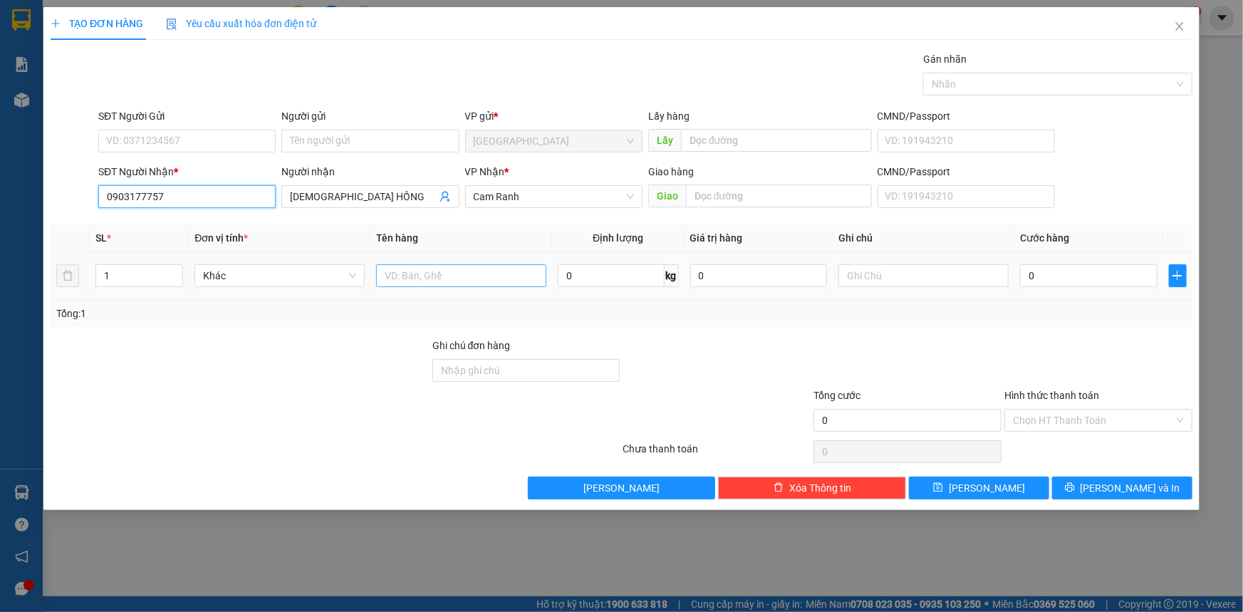
type input "0903177757"
click at [430, 271] on input "text" at bounding box center [461, 275] width 170 height 23
type input "01 BAI"
click at [1131, 495] on button "[PERSON_NAME] và In" at bounding box center [1122, 488] width 140 height 23
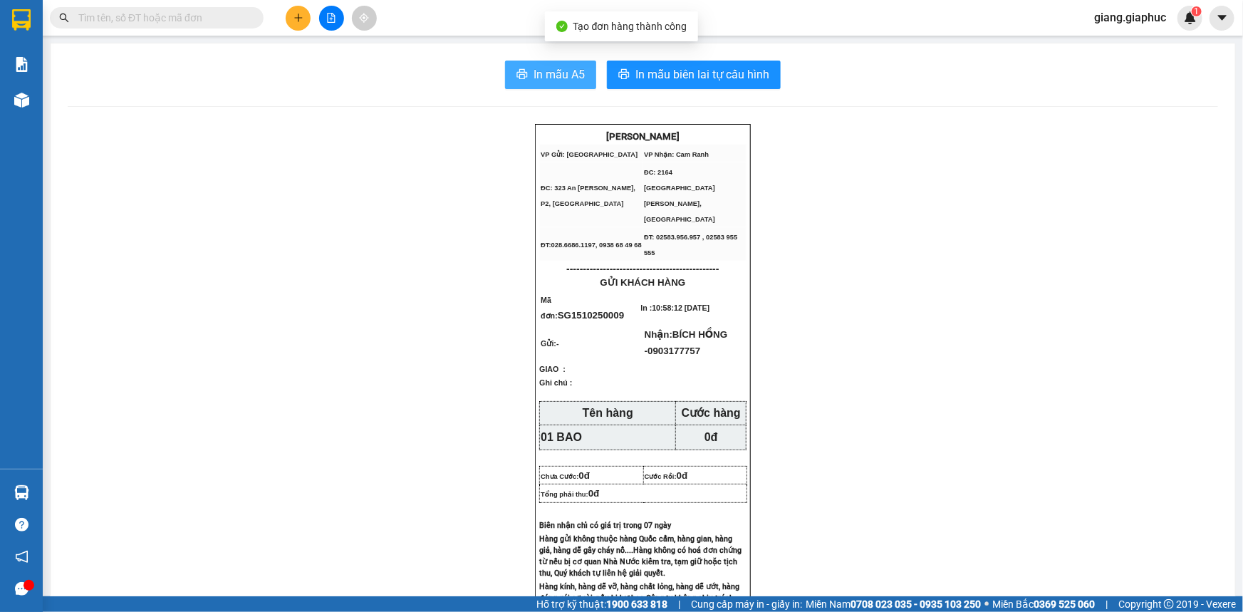
click at [534, 74] on span "In mẫu A5" at bounding box center [559, 75] width 51 height 18
